Goal: Task Accomplishment & Management: Use online tool/utility

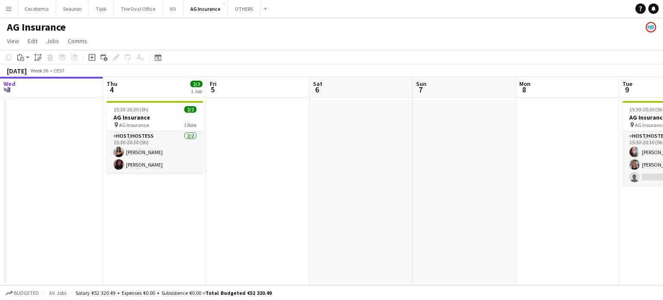
scroll to position [0, 279]
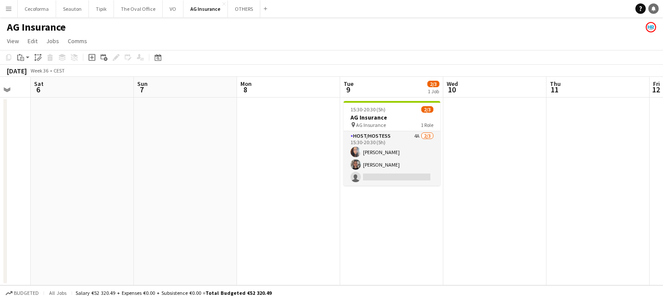
click at [654, 9] on icon at bounding box center [653, 8] width 4 height 4
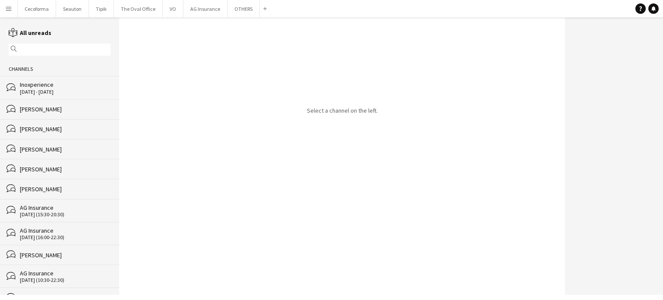
click at [55, 130] on div "[PERSON_NAME]" at bounding box center [65, 129] width 91 height 8
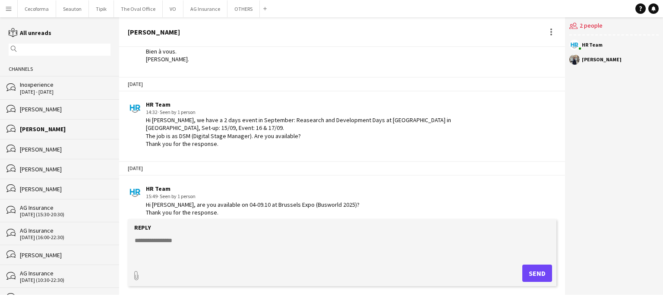
scroll to position [511, 0]
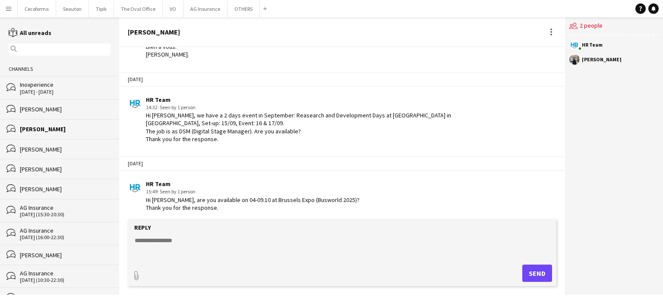
click at [12, 8] on button "Menu" at bounding box center [8, 8] width 17 height 17
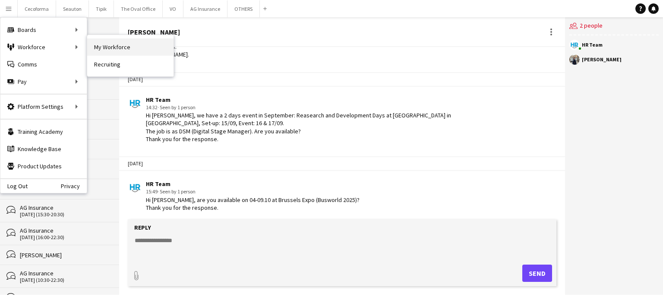
click at [123, 44] on link "My Workforce" at bounding box center [130, 46] width 86 height 17
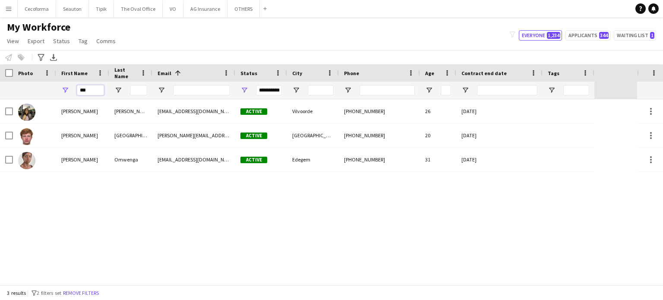
click at [91, 91] on input "***" at bounding box center [90, 90] width 27 height 10
type input "*"
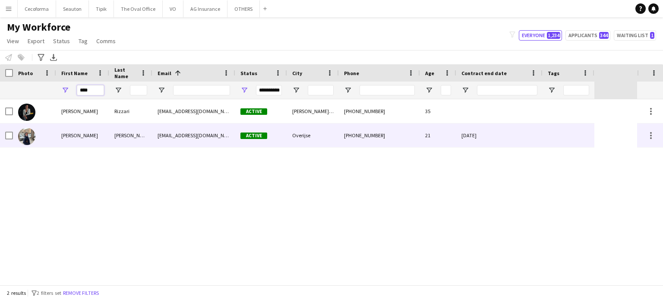
type input "****"
click at [502, 136] on div "[DATE]" at bounding box center [499, 135] width 86 height 24
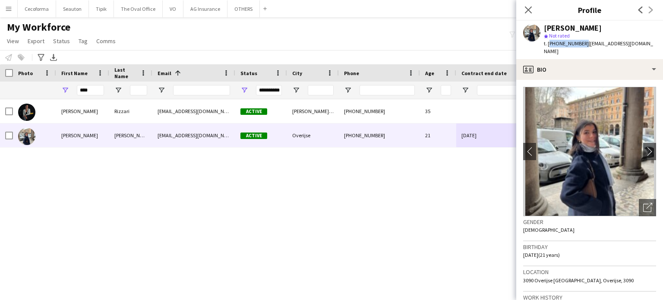
drag, startPoint x: 547, startPoint y: 41, endPoint x: 579, endPoint y: 47, distance: 31.9
click at [579, 47] on div "t. [PHONE_NUMBER] | [EMAIL_ADDRESS][DOMAIN_NAME]" at bounding box center [600, 48] width 112 height 16
copy span "[PHONE_NUMBER]"
click at [531, 11] on icon "Close pop-in" at bounding box center [528, 10] width 8 height 8
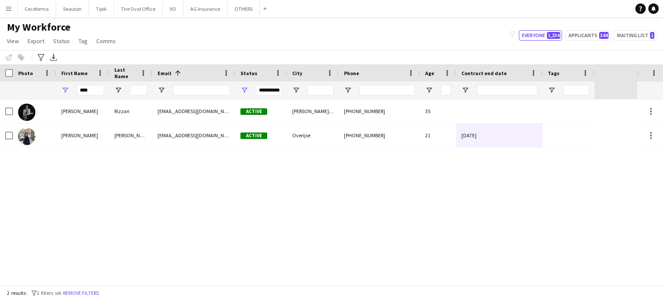
click at [392, 218] on div "[PERSON_NAME] [EMAIL_ADDRESS][PERSON_NAME][DOMAIN_NAME] Active [PERSON_NAME] d'…" at bounding box center [318, 191] width 637 height 185
click at [245, 9] on button "OTHERS Close" at bounding box center [243, 8] width 32 height 17
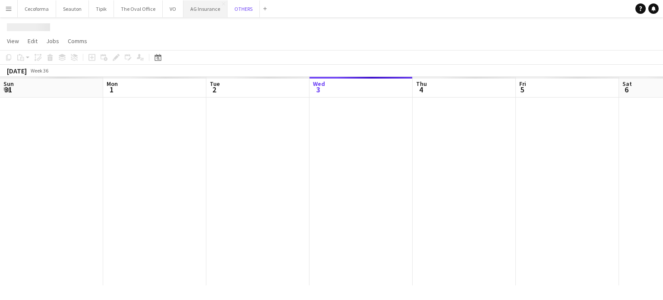
scroll to position [0, 206]
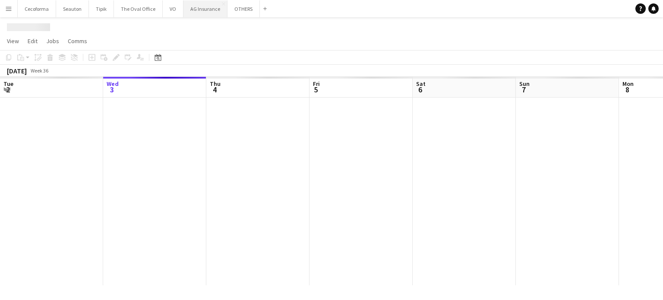
click at [202, 10] on button "AG Insurance Close" at bounding box center [205, 8] width 44 height 17
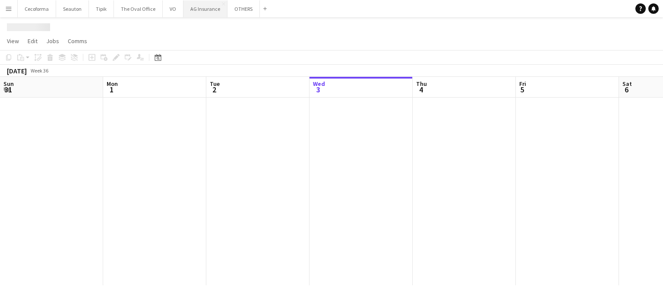
scroll to position [0, 206]
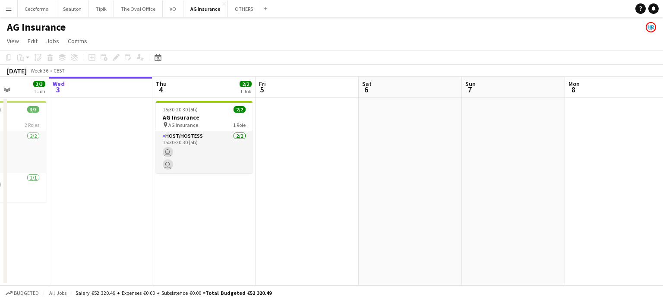
drag, startPoint x: 226, startPoint y: 201, endPoint x: 176, endPoint y: 201, distance: 50.5
click at [176, 201] on app-calendar-viewport "Sun 31 Mon 1 Tue 2 3/3 1 Job Wed 3 Thu 4 2/2 1 Job Fri 5 Sat 6 Sun 7 Mon 8 Tue …" at bounding box center [331, 181] width 663 height 208
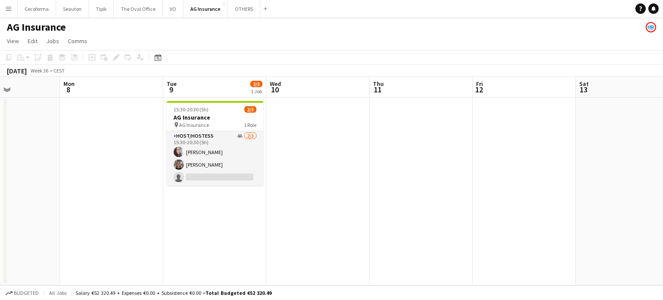
drag, startPoint x: 299, startPoint y: 207, endPoint x: 155, endPoint y: 202, distance: 144.6
click at [90, 203] on app-calendar-viewport "Thu 4 2/2 1 Job Fri 5 Sat 6 Sun 7 Mon 8 Tue 9 2/3 1 Job Wed 10 Thu 11 Fri 12 Sa…" at bounding box center [331, 181] width 663 height 208
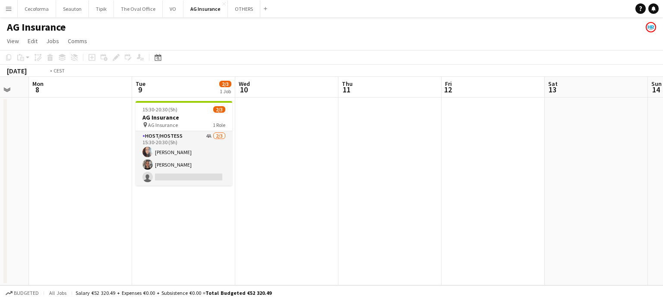
click at [176, 205] on app-calendar-viewport "Fri 5 Sat 6 Sun 7 Mon 8 Tue 9 2/3 1 Job Wed 10 Thu 11 Fri 12 Sat 13 Sun 14 Mon …" at bounding box center [331, 181] width 663 height 208
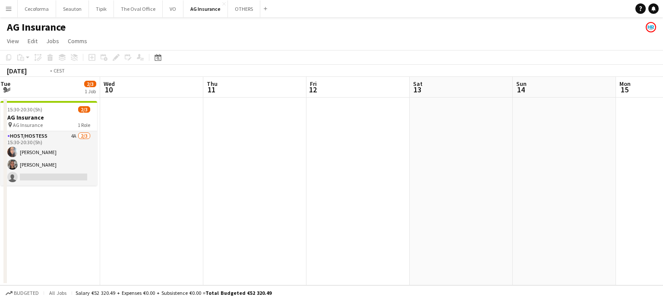
drag, startPoint x: 606, startPoint y: 200, endPoint x: 662, endPoint y: 198, distance: 56.6
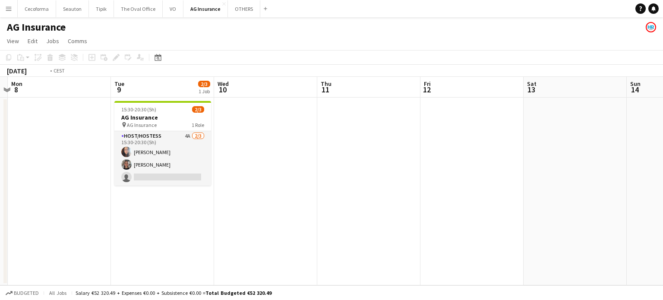
click at [662, 197] on app-calendar-viewport "Sat 6 Sun 7 Mon 8 Tue 9 2/3 1 Job Wed 10 Thu 11 Fri 12 Sat 13 Sun 14 Mon 15 Tue…" at bounding box center [331, 181] width 663 height 208
drag, startPoint x: 426, startPoint y: 210, endPoint x: 587, endPoint y: 201, distance: 161.1
click at [588, 201] on app-calendar-viewport "Sat 6 Sun 7 Mon 8 Tue 9 2/3 1 Job Wed 10 Thu 11 Fri 12 Sat 13 Sun 14 Mon 15 Tue…" at bounding box center [331, 181] width 663 height 208
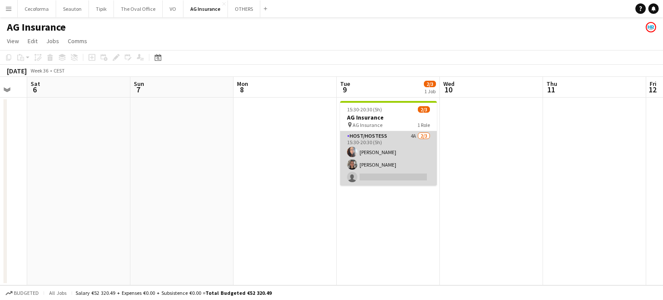
click at [381, 173] on app-card-role "Host/Hostess 4A [DATE] 15:30-20:30 (5h) [PERSON_NAME] Louissi [PERSON_NAME] sin…" at bounding box center [388, 158] width 97 height 54
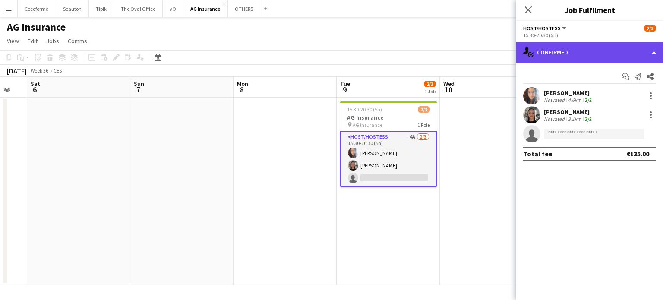
click at [653, 51] on div "single-neutral-actions-check-2 Confirmed" at bounding box center [589, 52] width 147 height 21
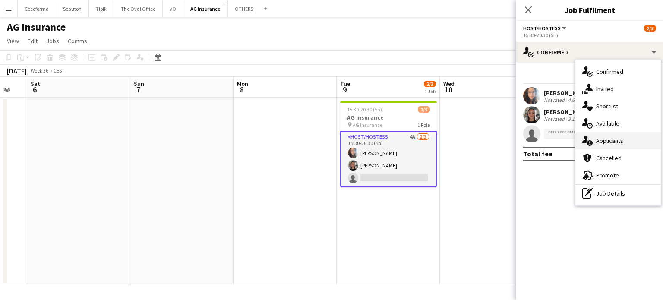
click at [607, 135] on div "single-neutral-actions-information Applicants" at bounding box center [617, 140] width 85 height 17
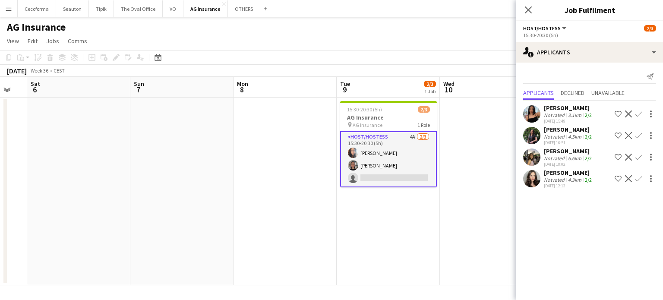
click at [641, 113] on app-icon "Confirm" at bounding box center [638, 113] width 7 height 7
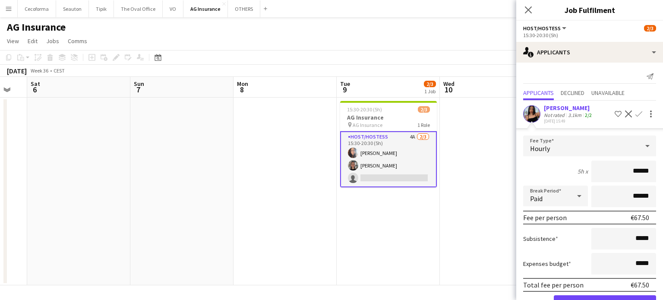
scroll to position [91, 0]
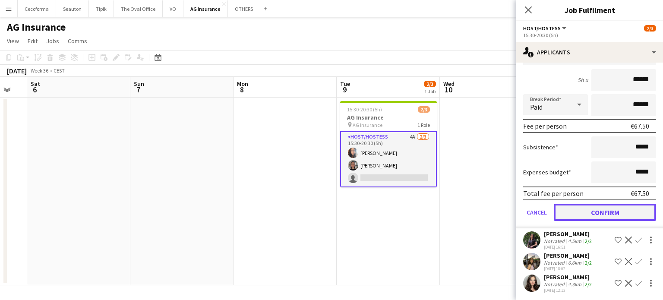
click at [598, 208] on button "Confirm" at bounding box center [604, 212] width 102 height 17
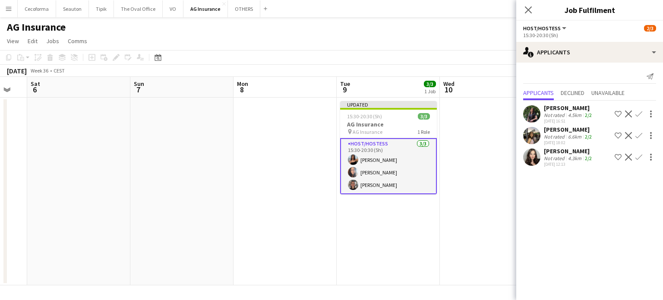
click at [401, 229] on app-date-cell "Updated 15:30-20:30 (5h) 3/3 AG Insurance pin AG Insurance 1 Role Host/Hostess …" at bounding box center [387, 191] width 103 height 188
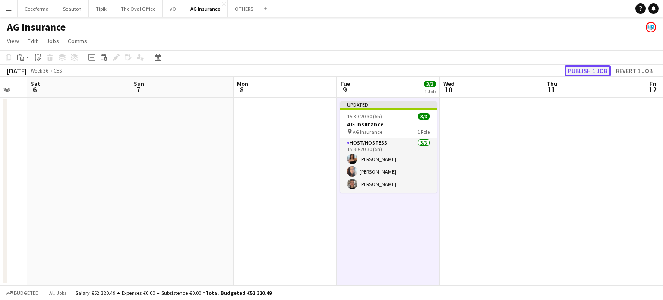
click at [591, 69] on button "Publish 1 job" at bounding box center [587, 70] width 46 height 11
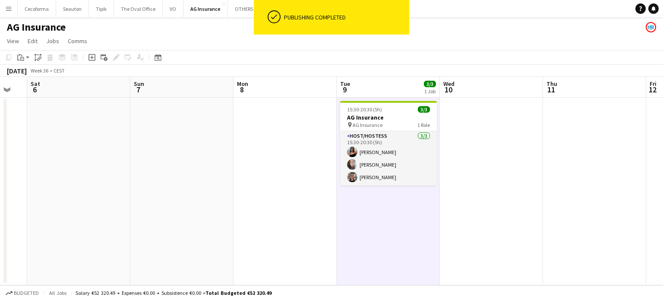
click at [240, 181] on app-date-cell at bounding box center [284, 191] width 103 height 188
